Goal: Task Accomplishment & Management: Manage account settings

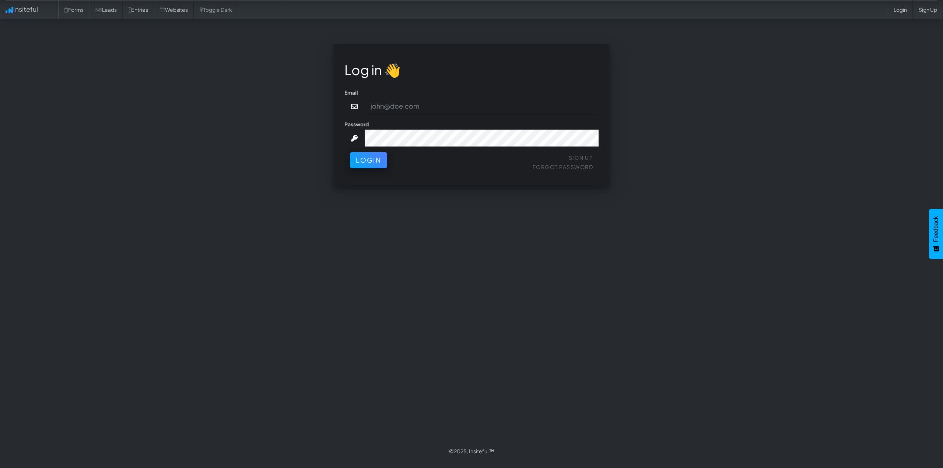
type input "[PERSON_NAME][EMAIL_ADDRESS][DOMAIN_NAME]"
click at [373, 164] on button "Login" at bounding box center [368, 158] width 37 height 16
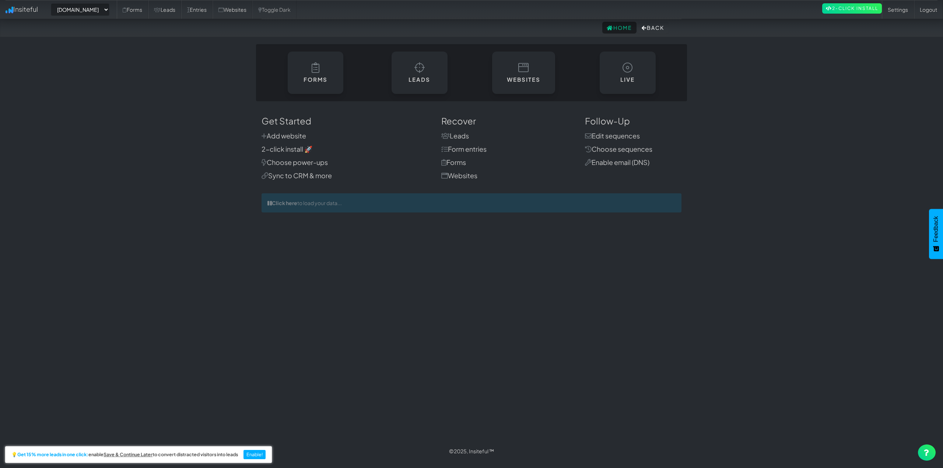
click at [149, 118] on body "Home Back Toggle navigation Insiteful -- None -- www.autocorrectdetailing.com w…" at bounding box center [471, 230] width 943 height 461
click at [105, 8] on select "-- None -- www.autocorrectdetailing.com www.houstonpaintprotection.com" at bounding box center [80, 9] width 59 height 13
select select "2449"
click at [53, 3] on select "-- None -- www.autocorrectdetailing.com www.houstonpaintprotection.com" at bounding box center [80, 9] width 59 height 13
select select "2449"
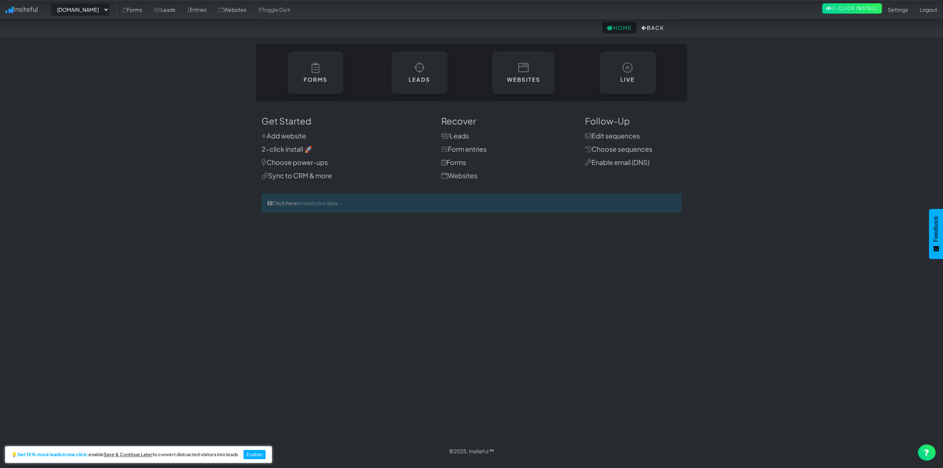
click at [375, 81] on div "Leads" at bounding box center [420, 73] width 104 height 42
click at [412, 88] on link "Leads" at bounding box center [419, 70] width 57 height 43
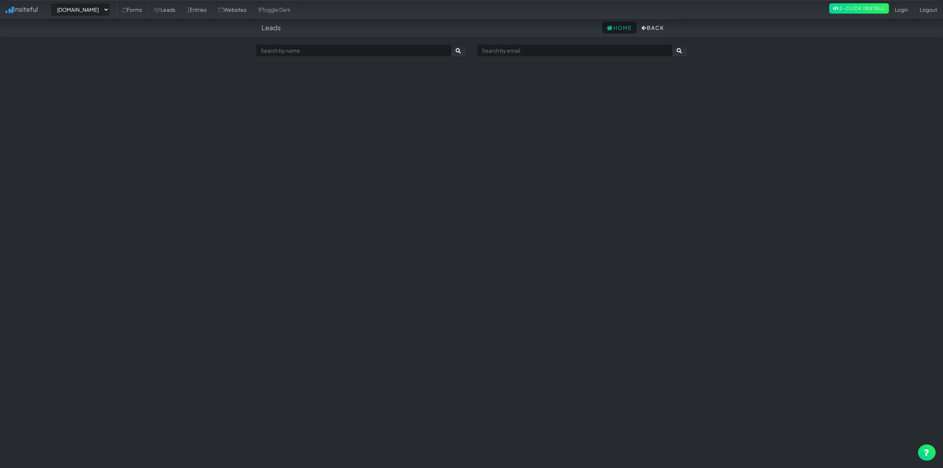
select select "2449"
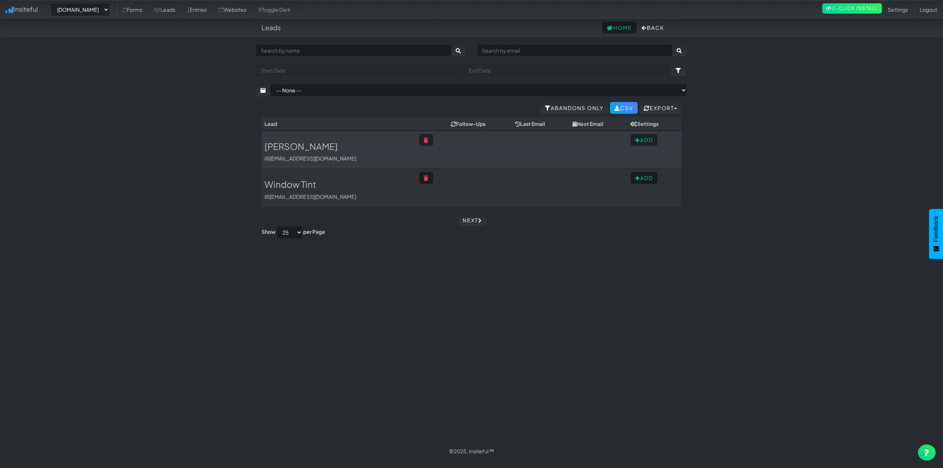
click at [498, 151] on td at bounding box center [480, 150] width 64 height 38
click at [328, 150] on h3 "Magali" at bounding box center [339, 147] width 149 height 10
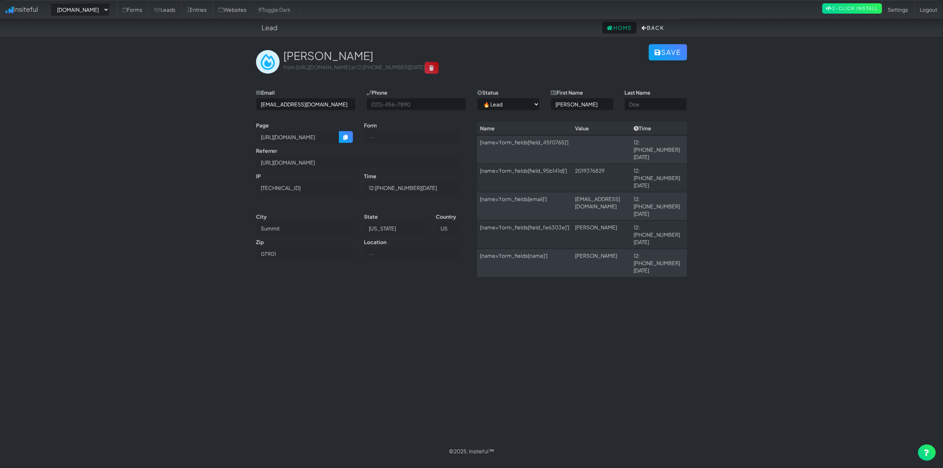
select select "2449"
select select "0"
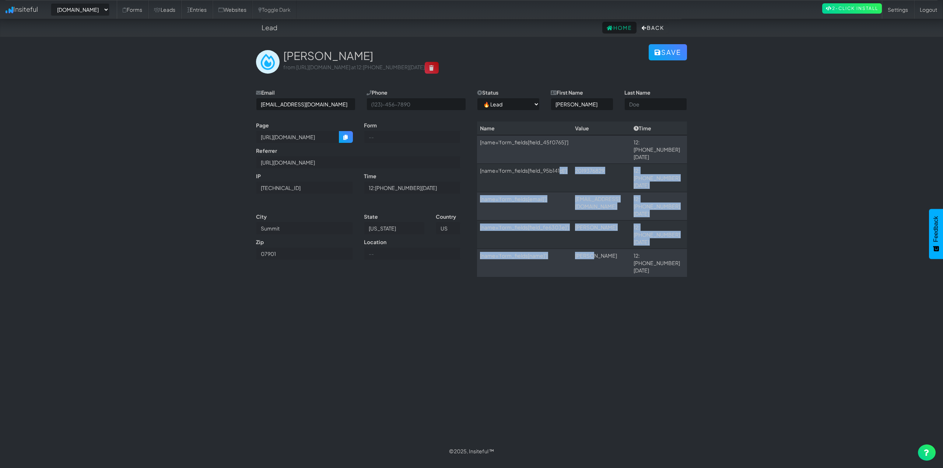
drag, startPoint x: 626, startPoint y: 167, endPoint x: 642, endPoint y: 234, distance: 68.4
click at [623, 226] on tbody "[name='form_fields[field_45f0765]'] 12:28 09.14.25 [name='form_fields[field_95b…" at bounding box center [582, 206] width 210 height 142
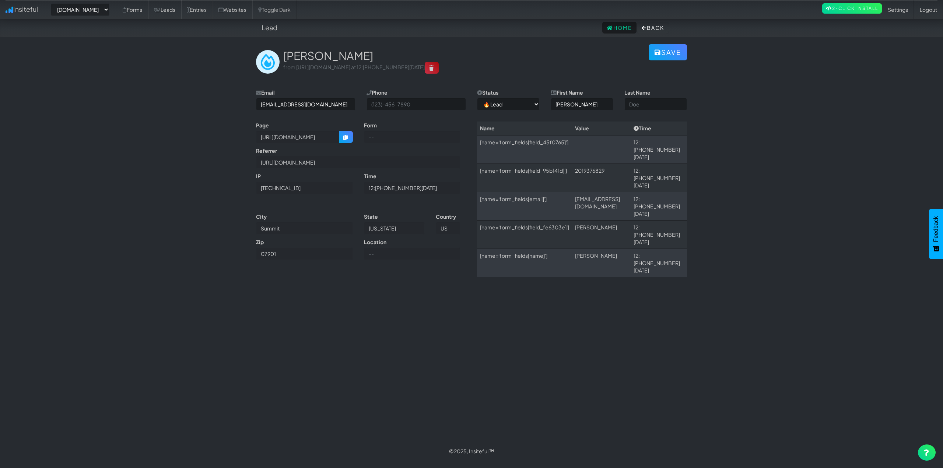
click at [740, 246] on body "Lead Home Back Toggle navigation Insiteful -- None -- www.autocorrectdetailing.…" at bounding box center [471, 230] width 943 height 461
drag, startPoint x: 576, startPoint y: 204, endPoint x: 628, endPoint y: 205, distance: 52.7
click at [628, 221] on td "Olivencia" at bounding box center [601, 235] width 59 height 28
drag, startPoint x: 573, startPoint y: 227, endPoint x: 619, endPoint y: 226, distance: 46.1
click at [615, 249] on tr "[name='form_fields[name]'] Magali 12:28 09.14.25" at bounding box center [582, 263] width 210 height 28
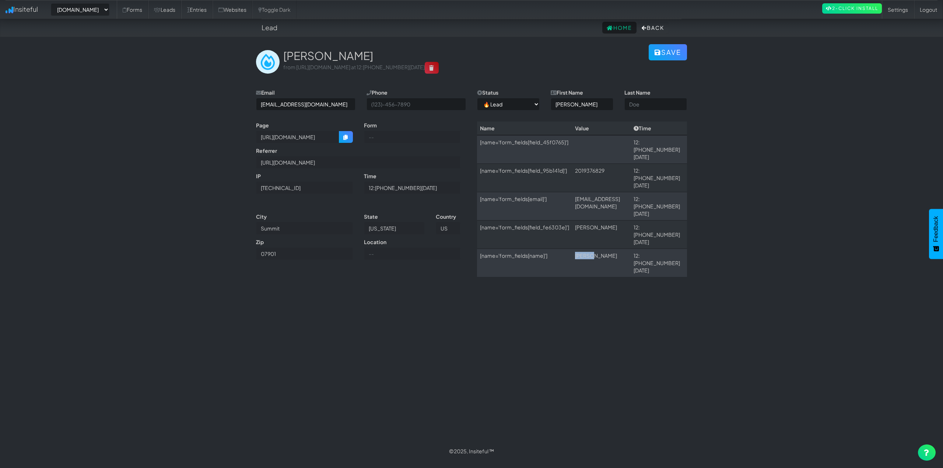
click at [619, 249] on td "[PERSON_NAME]" at bounding box center [601, 263] width 59 height 28
drag, startPoint x: 574, startPoint y: 206, endPoint x: 635, endPoint y: 202, distance: 60.6
click at [631, 221] on td "Olivencia" at bounding box center [601, 235] width 59 height 28
click at [617, 249] on td "[PERSON_NAME]" at bounding box center [601, 263] width 59 height 28
drag, startPoint x: 619, startPoint y: 209, endPoint x: 614, endPoint y: 238, distance: 30.0
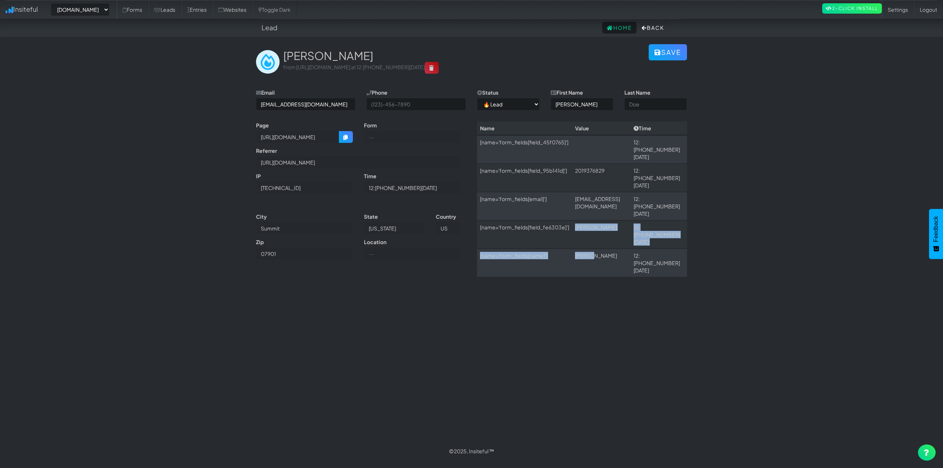
click at [614, 238] on tbody "[name='form_fields[field_45f0765]'] 12:28 09.14.25 [name='form_fields[field_95b…" at bounding box center [582, 206] width 210 height 142
click at [617, 241] on div "Name Value Time [name='form_fields[field_45f0765]'] 12:28 09.14.25 [name='form_…" at bounding box center [582, 203] width 221 height 163
drag, startPoint x: 563, startPoint y: 190, endPoint x: 665, endPoint y: 185, distance: 101.9
click at [663, 192] on tr "[name='form_fields[email]'] wilsonchap098@gmail.com 12:28 09.14.25" at bounding box center [582, 206] width 210 height 28
drag, startPoint x: 581, startPoint y: 167, endPoint x: 614, endPoint y: 165, distance: 33.6
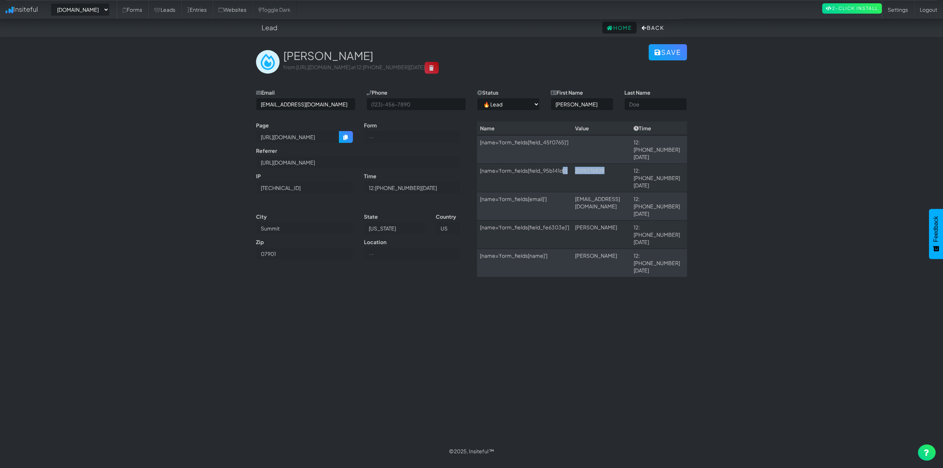
click at [614, 165] on tr "[name='form_fields[field_95b141d]'] 2019376829 12:28 09.14.25" at bounding box center [582, 178] width 210 height 28
drag, startPoint x: 587, startPoint y: 148, endPoint x: 605, endPoint y: 149, distance: 18.5
click at [602, 149] on tr "[name='form_fields[field_45f0765]'] 12:28 09.14.25" at bounding box center [582, 149] width 210 height 29
click at [741, 168] on body "Lead Home Back Toggle navigation Insiteful -- None -- www.autocorrectdetailing.…" at bounding box center [471, 230] width 943 height 461
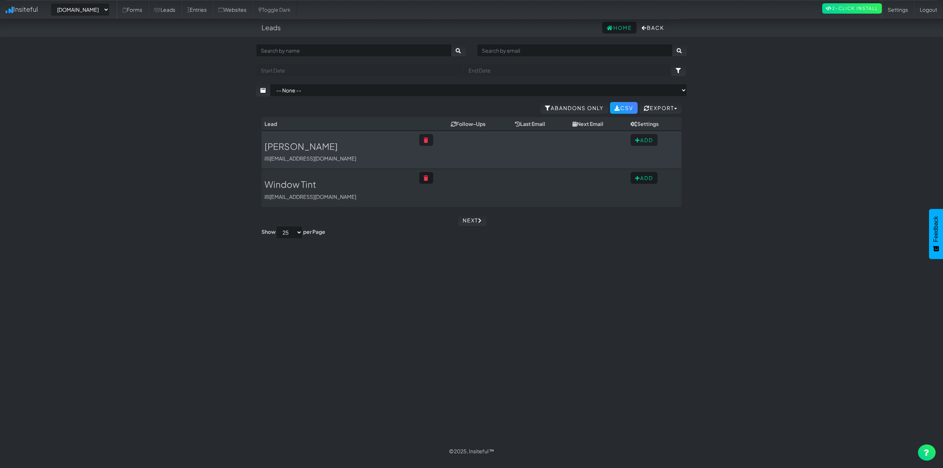
select select "2449"
click at [864, 9] on link "2-Click Install" at bounding box center [852, 8] width 60 height 10
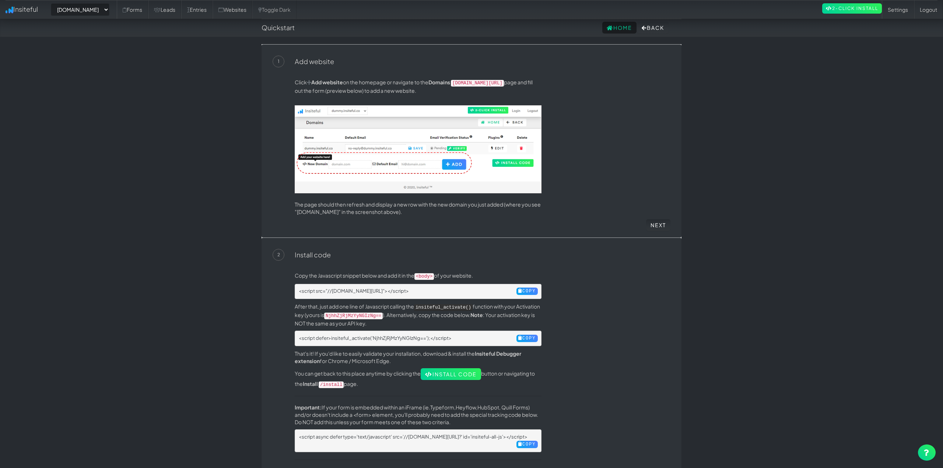
select select "2449"
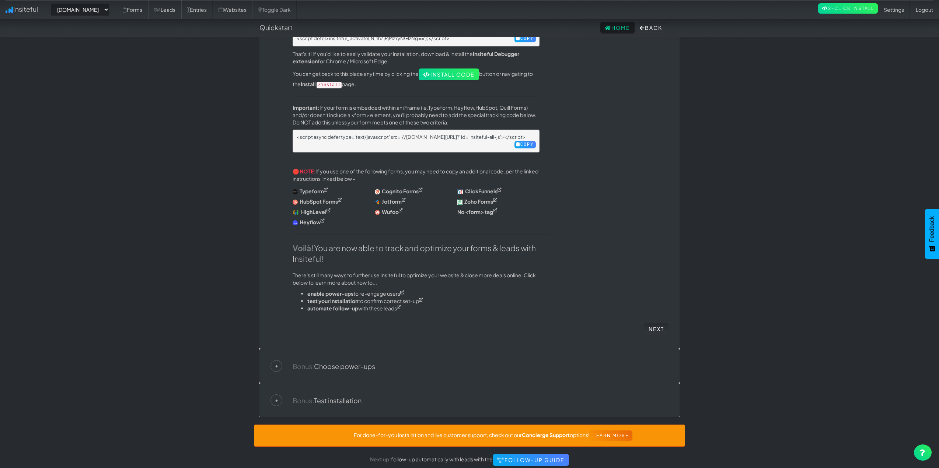
scroll to position [312, 0]
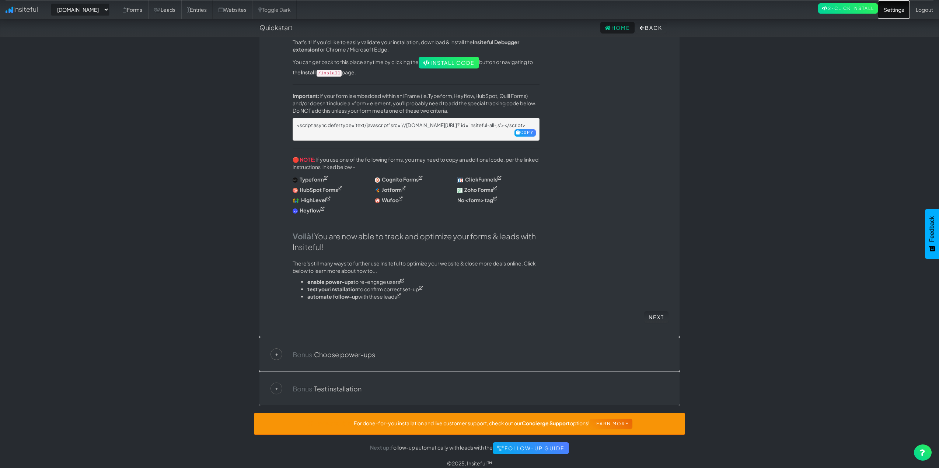
click at [901, 10] on link "Settings" at bounding box center [894, 9] width 32 height 18
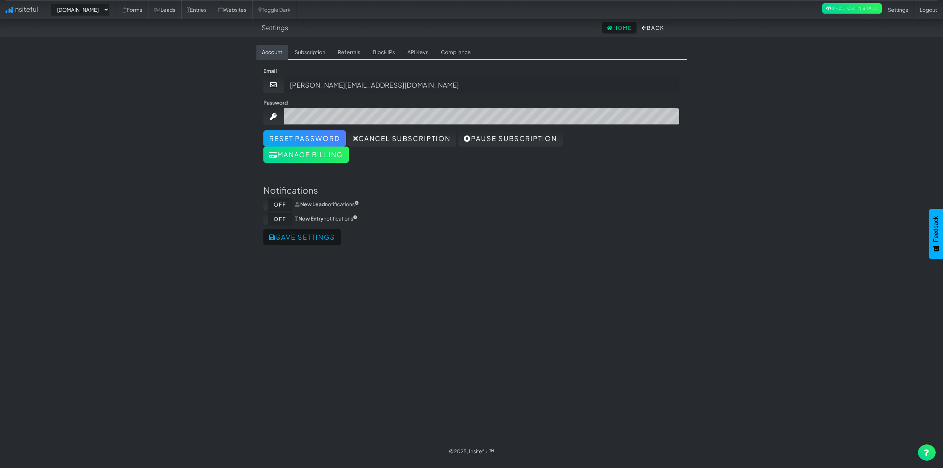
select select "2449"
click at [420, 54] on link "API Keys" at bounding box center [418, 51] width 33 height 15
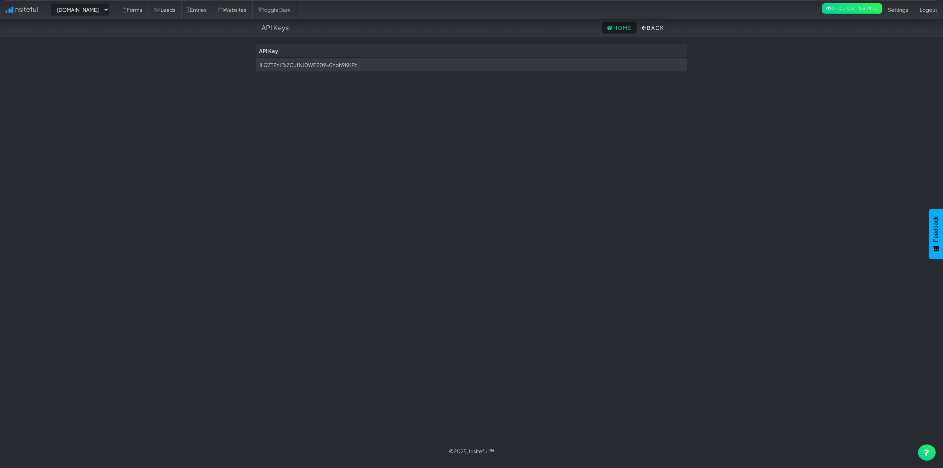
select select "2449"
click at [352, 65] on td "JLGZTPnLTx7CufNJ0WE209x0hoh9KKPh" at bounding box center [471, 65] width 431 height 14
copy body "JLGZTPnLTx7CufNJ0WE209x0hoh9KKPh"
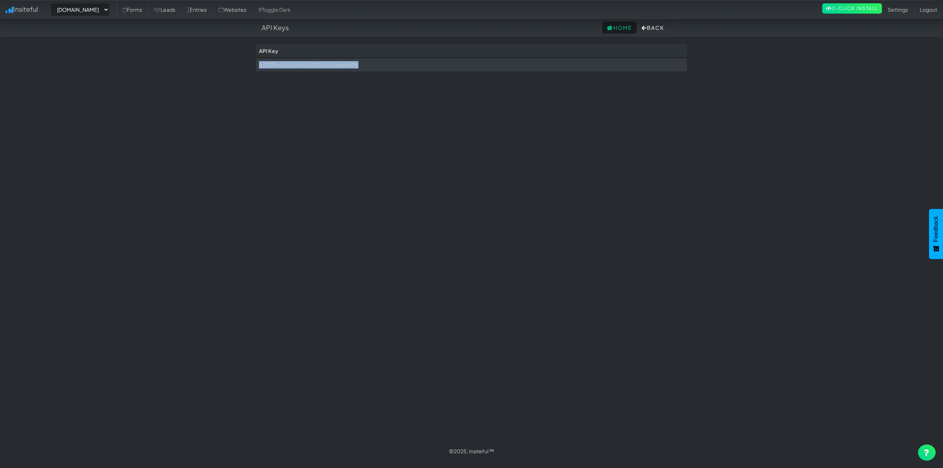
click at [574, 158] on div "Toggle navigation Insiteful -- None -- www.autocorrectdetailing.com www.houston…" at bounding box center [471, 243] width 431 height 398
click at [897, 9] on link "Settings" at bounding box center [898, 9] width 32 height 18
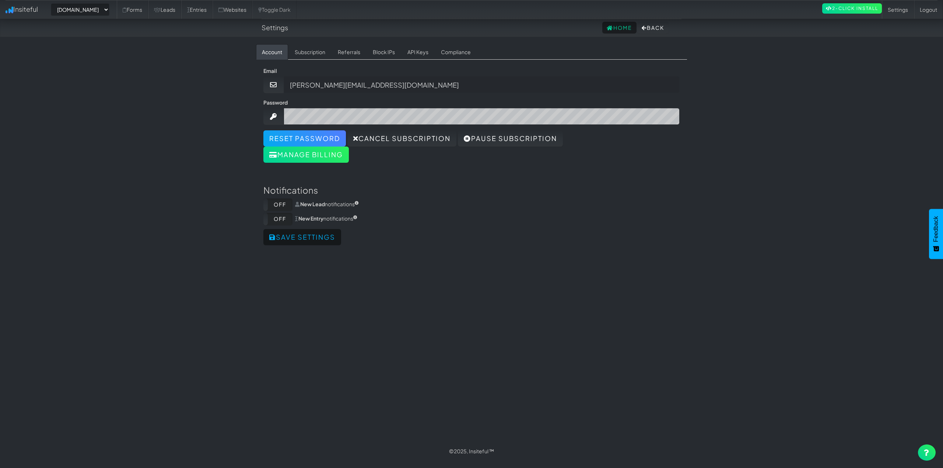
select select "2449"
click at [118, 200] on body "Settings Home Back Toggle navigation Insiteful -- None -- [DOMAIN_NAME] [DOMAIN…" at bounding box center [471, 230] width 943 height 461
click at [134, 85] on body "Settings Home Back Toggle navigation Insiteful -- None -- [DOMAIN_NAME] [DOMAIN…" at bounding box center [471, 230] width 943 height 461
